Goal: Task Accomplishment & Management: Manage account settings

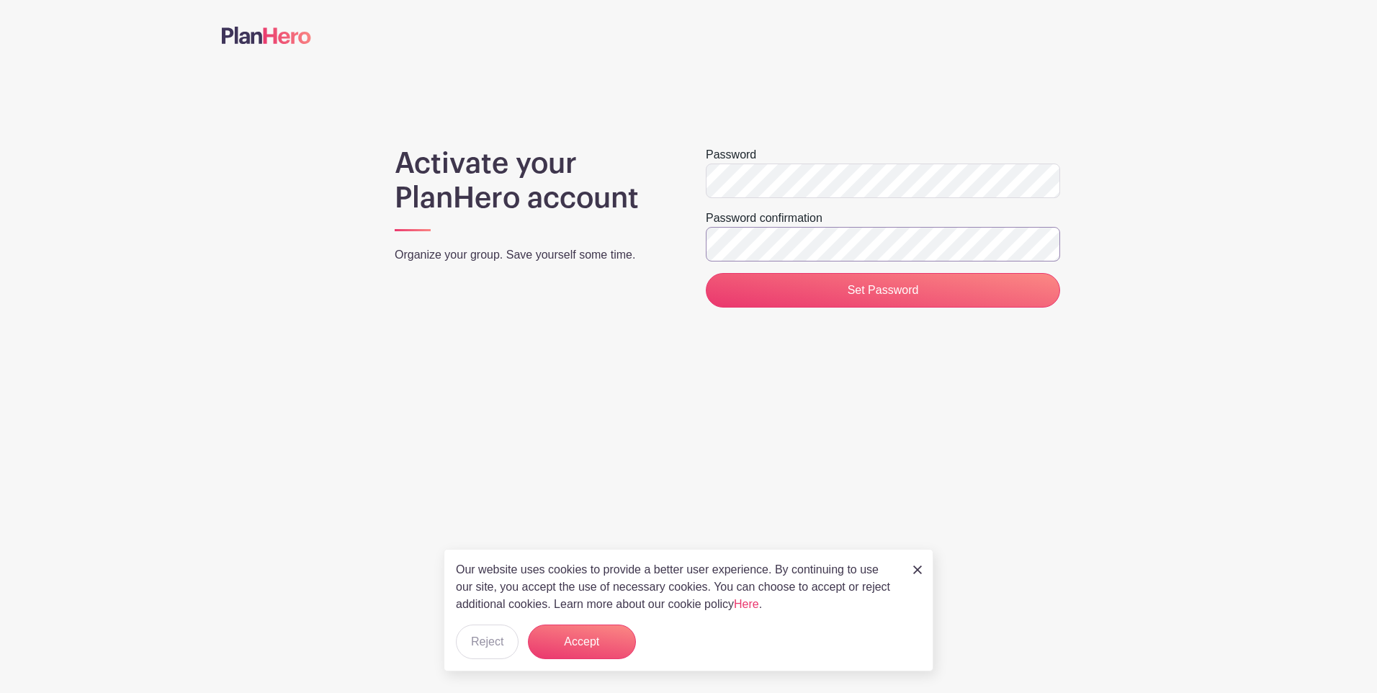
click at [706, 273] on input "Set Password" at bounding box center [883, 290] width 354 height 35
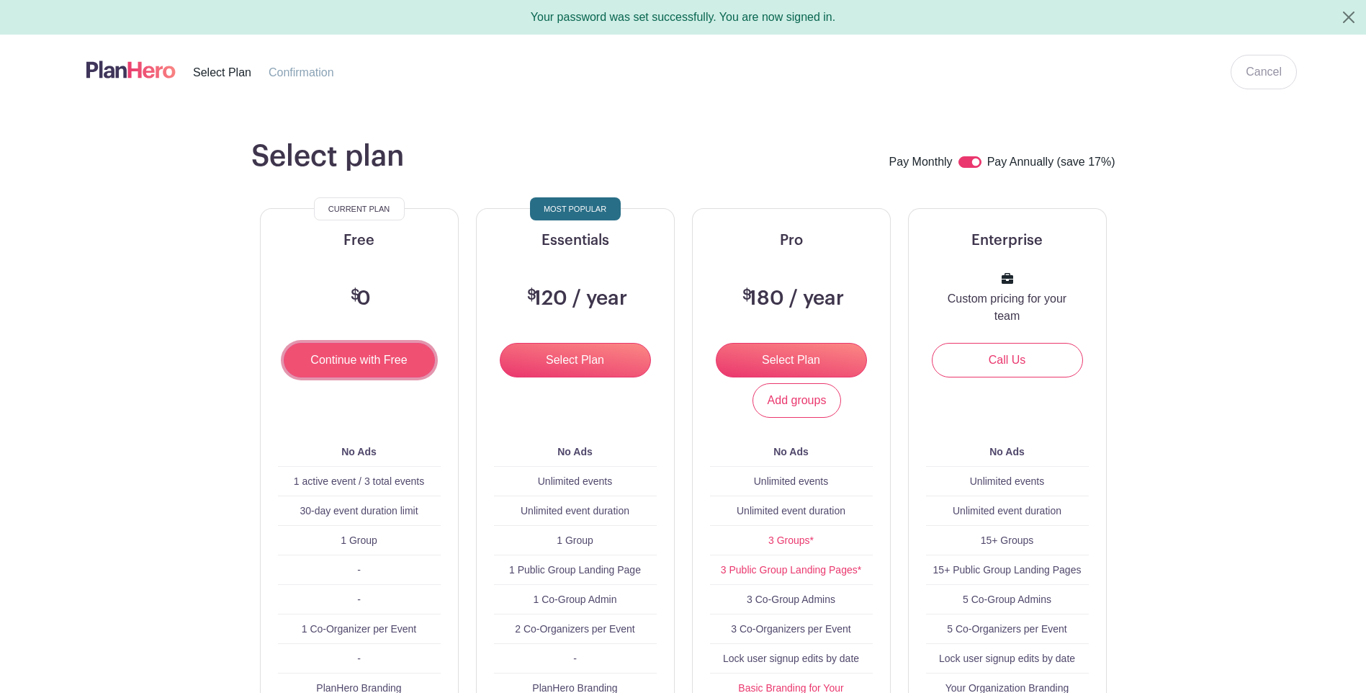
click at [330, 351] on input "Continue with Free" at bounding box center [359, 360] width 151 height 35
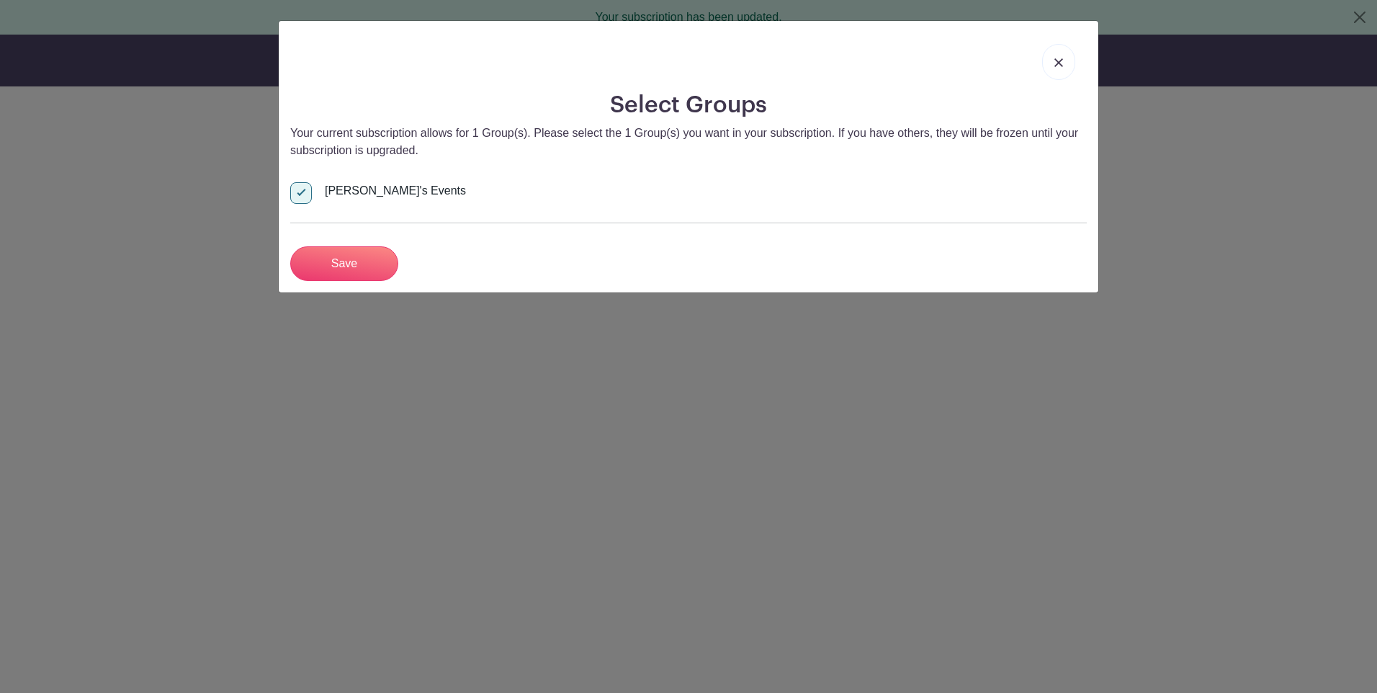
click at [304, 193] on div at bounding box center [301, 193] width 22 height 22
click at [300, 192] on input "[PERSON_NAME]'s Events" at bounding box center [294, 186] width 9 height 9
click at [320, 188] on label "[PERSON_NAME]'s Events" at bounding box center [378, 190] width 176 height 17
click at [300, 188] on input "[PERSON_NAME]'s Events" at bounding box center [294, 186] width 9 height 9
checkbox input "true"
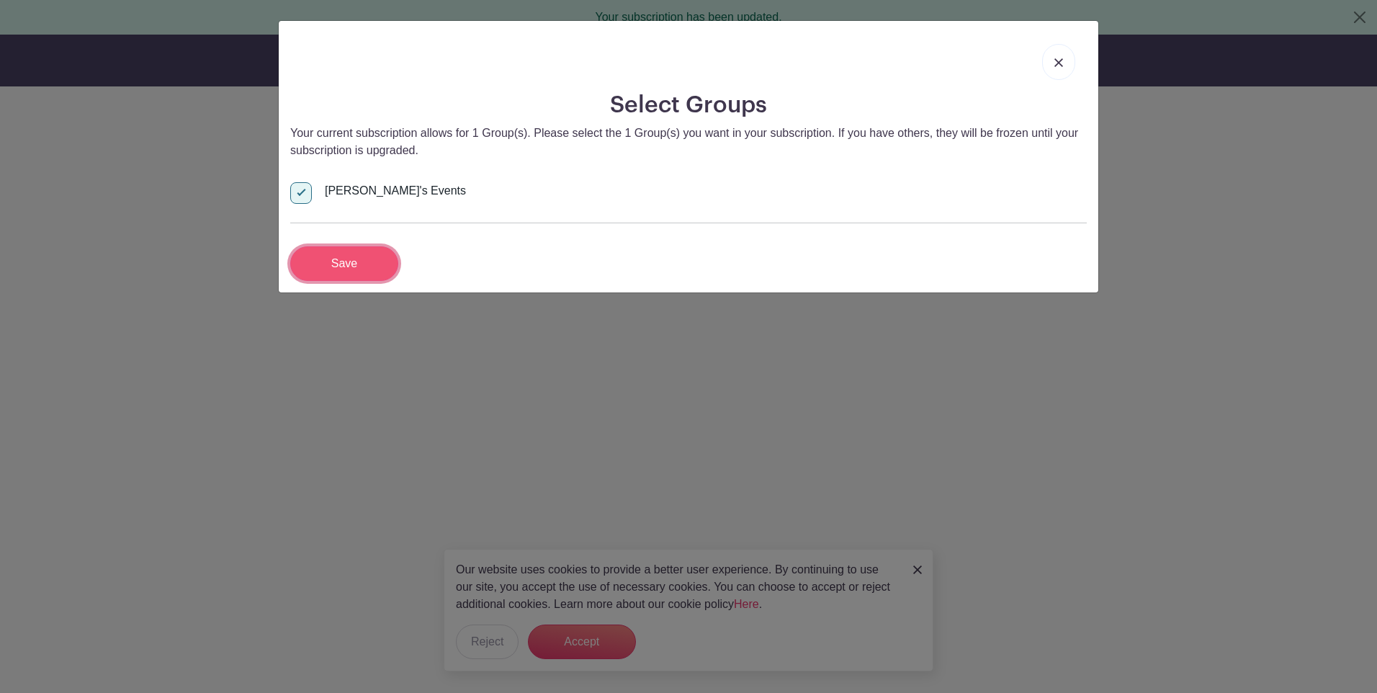
click at [340, 257] on input "Save" at bounding box center [344, 263] width 108 height 35
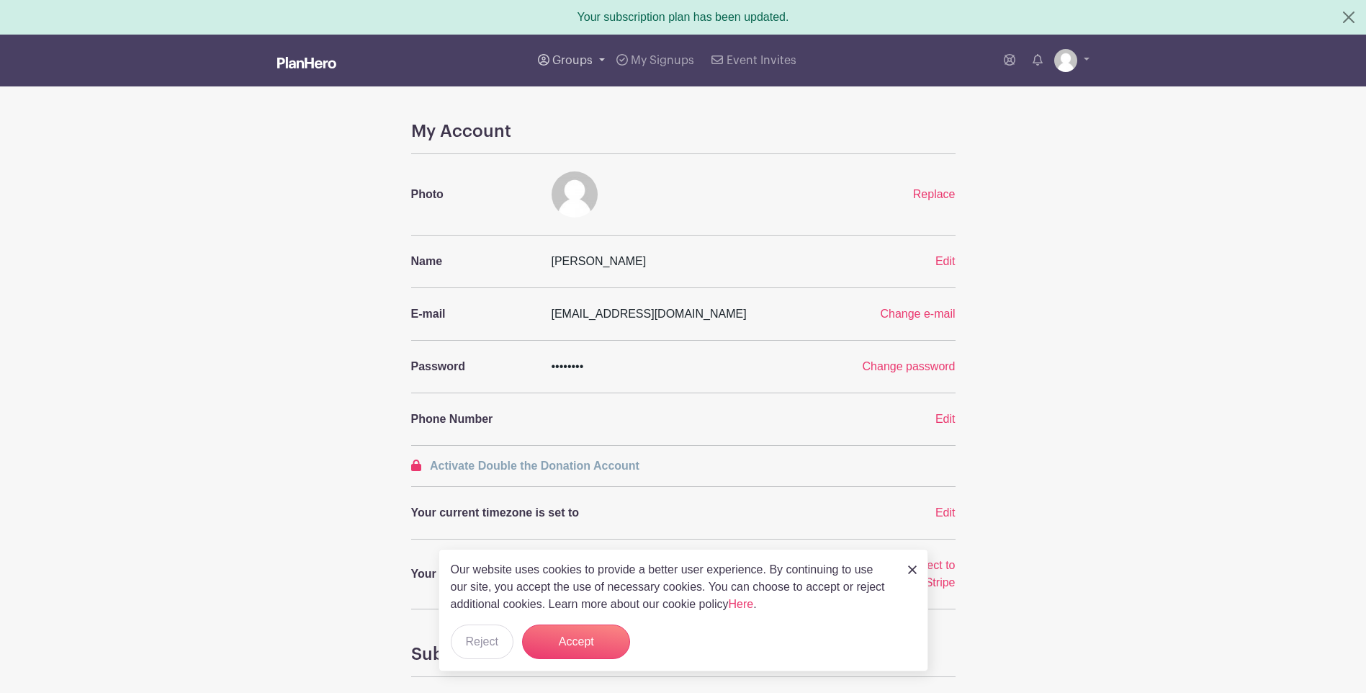
click at [585, 54] on link "Groups" at bounding box center [571, 61] width 79 height 52
click at [593, 104] on span "All Groups" at bounding box center [596, 109] width 56 height 17
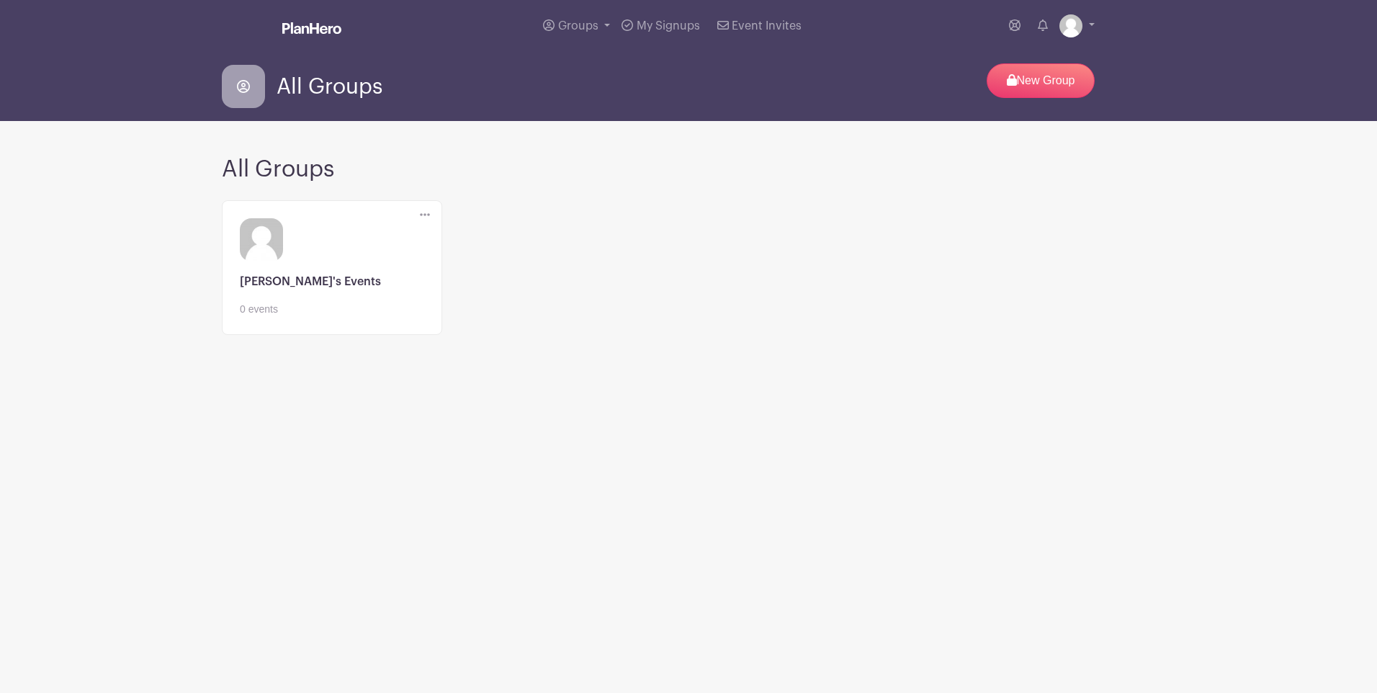
click at [297, 317] on link at bounding box center [332, 317] width 184 height 0
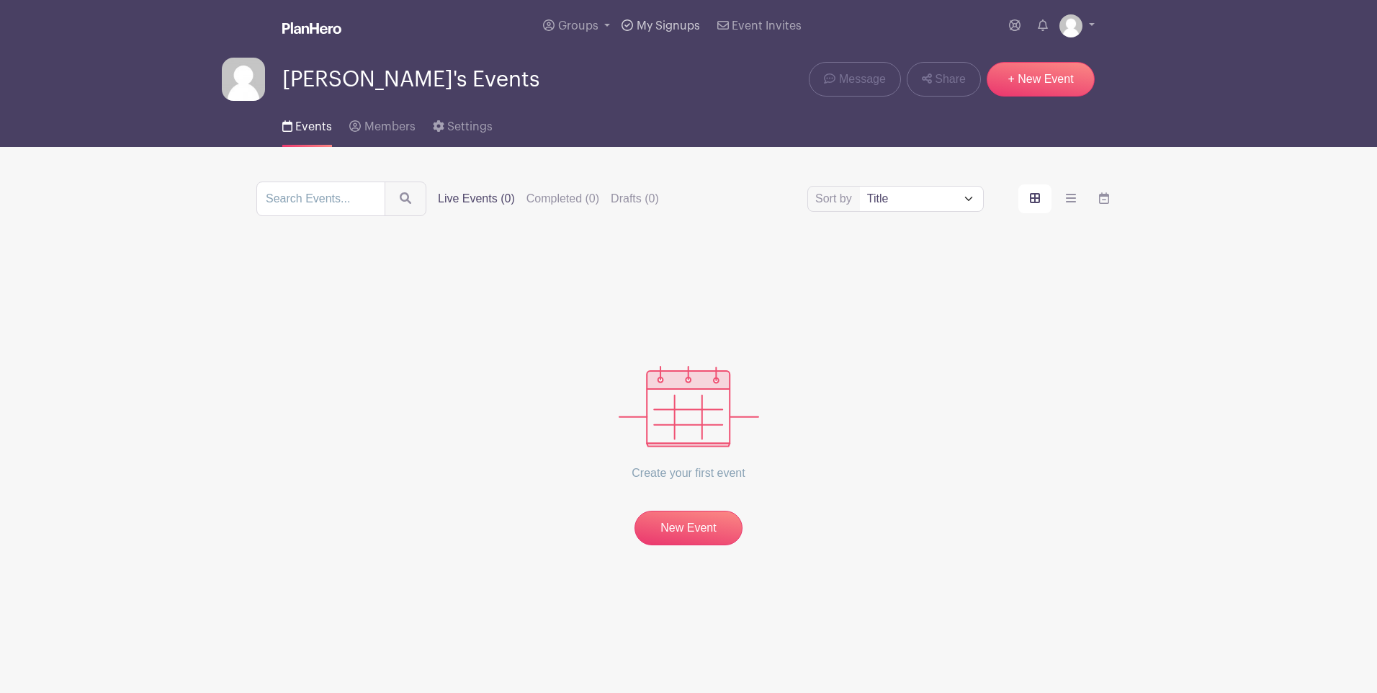
click at [685, 34] on link "My Signups" at bounding box center [660, 26] width 89 height 52
